Goal: Information Seeking & Learning: Learn about a topic

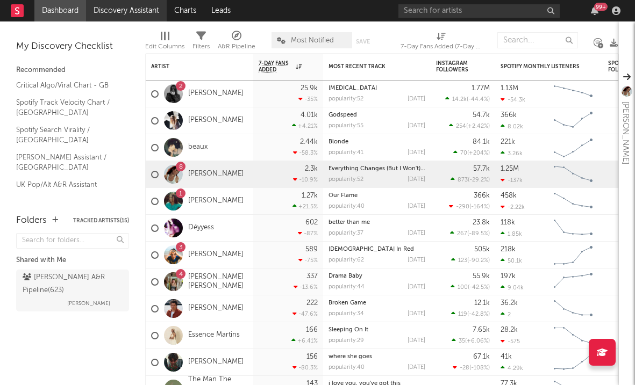
click at [105, 11] on link "Discovery Assistant" at bounding box center [126, 10] width 81 height 21
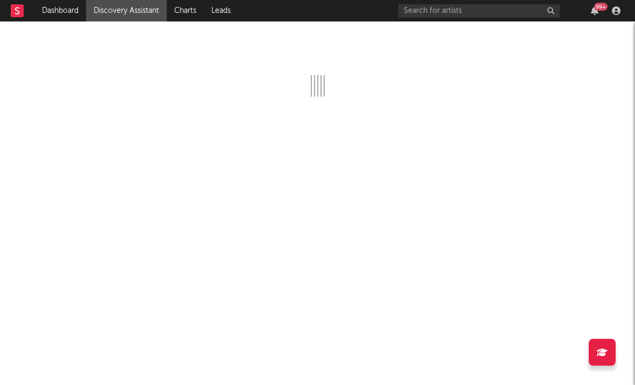
click at [130, 15] on link "Discovery Assistant" at bounding box center [126, 10] width 81 height 21
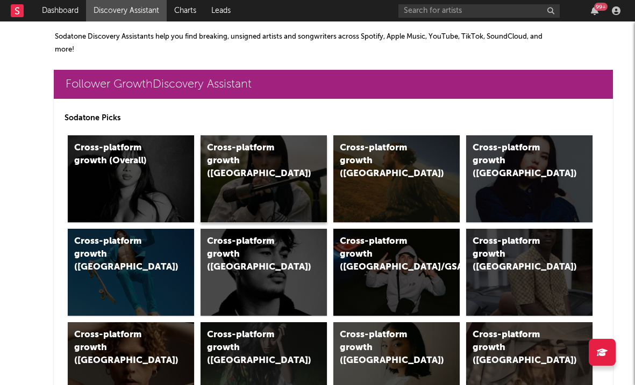
click at [227, 168] on div "Cross-platform growth ([GEOGRAPHIC_DATA])" at bounding box center [263, 178] width 126 height 87
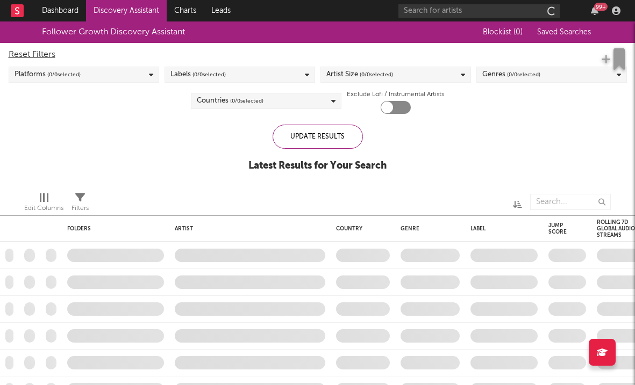
checkbox input "true"
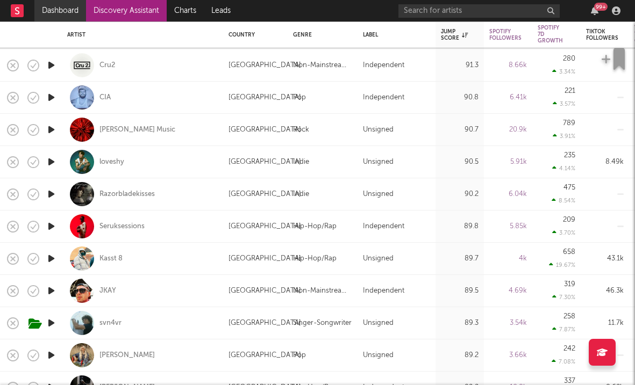
click at [62, 17] on link "Dashboard" at bounding box center [60, 10] width 52 height 21
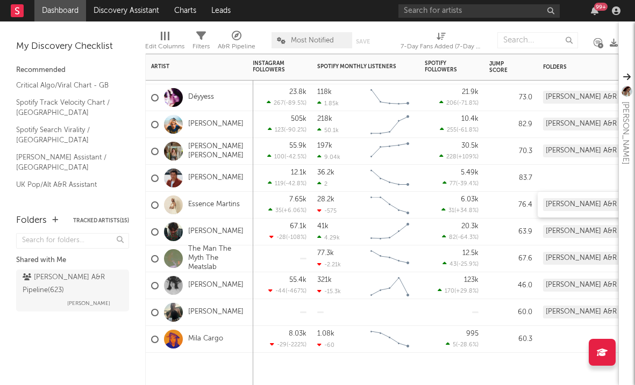
click at [571, 202] on div "[PERSON_NAME] A&R Pipeline (623)" at bounding box center [590, 204] width 94 height 13
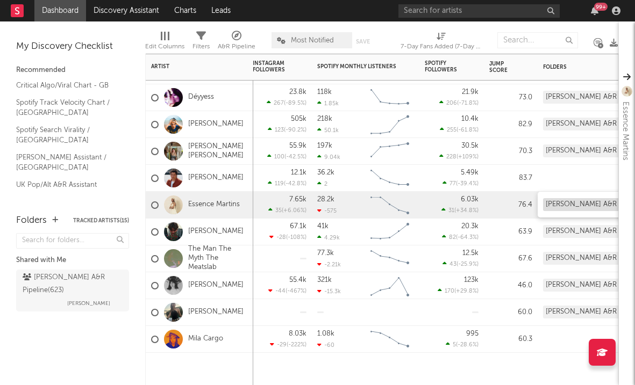
click at [571, 206] on div "[PERSON_NAME] A&R Pipeline (623)" at bounding box center [590, 204] width 94 height 13
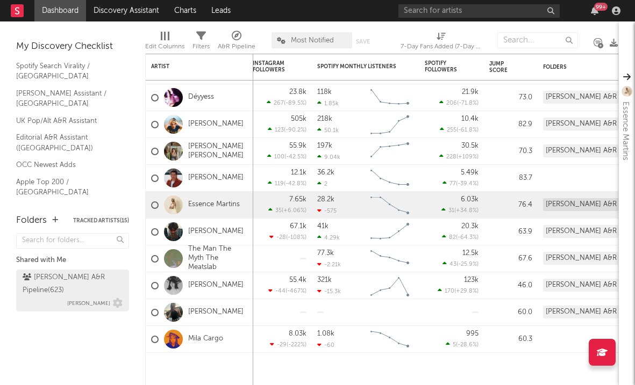
click at [74, 279] on div "[PERSON_NAME] A&R Pipeline ( 623 )" at bounding box center [71, 284] width 97 height 26
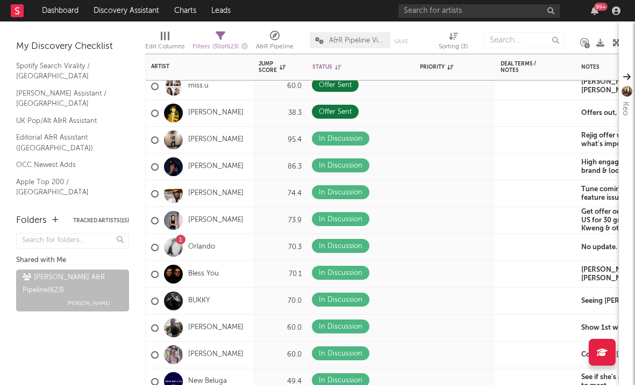
click at [177, 240] on div "1" at bounding box center [181, 240] width 10 height 10
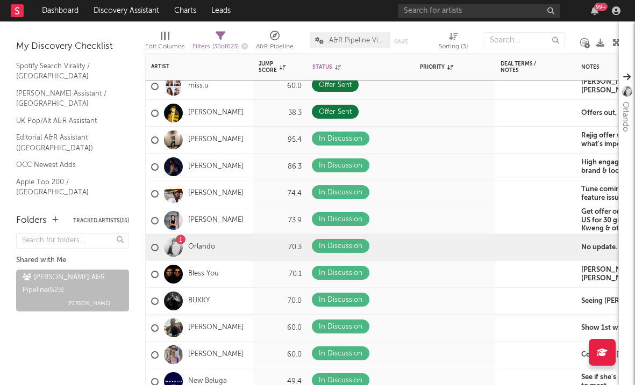
click at [180, 240] on div "1" at bounding box center [180, 240] width 3 height 0
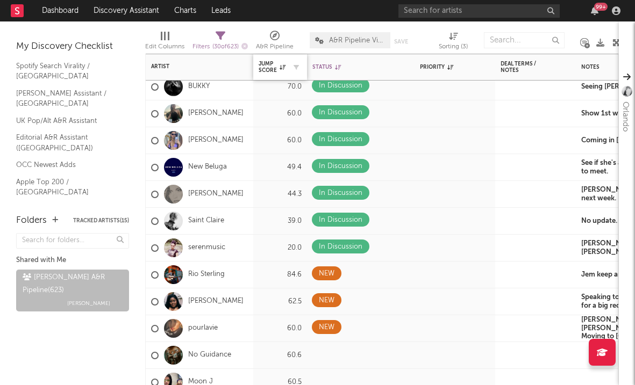
click at [286, 66] on div at bounding box center [293, 67] width 16 height 11
click at [281, 64] on icon at bounding box center [282, 66] width 6 height 5
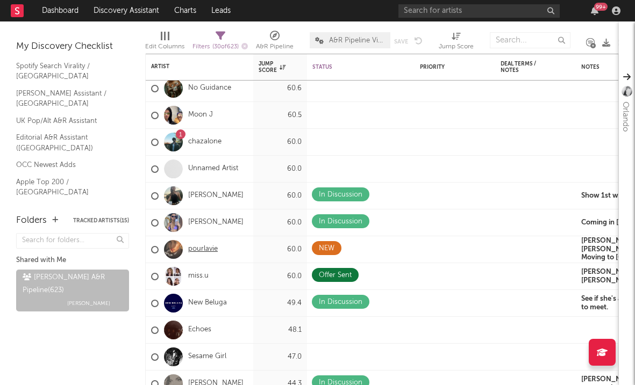
click at [203, 248] on link "pourlavie" at bounding box center [203, 249] width 30 height 9
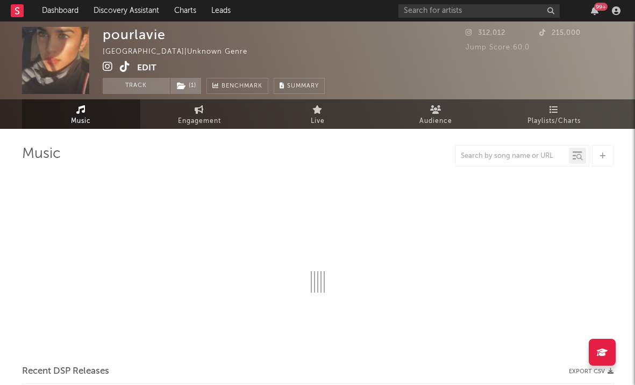
select select "1w"
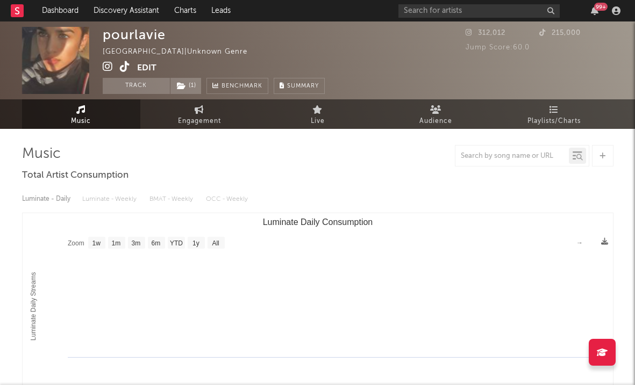
click at [105, 68] on icon at bounding box center [108, 66] width 10 height 11
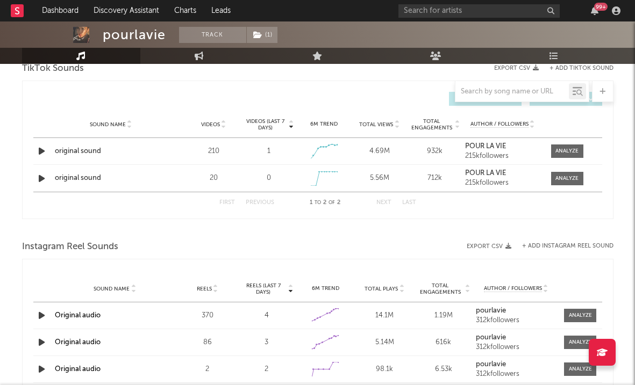
scroll to position [518, 0]
